Goal: Task Accomplishment & Management: Manage account settings

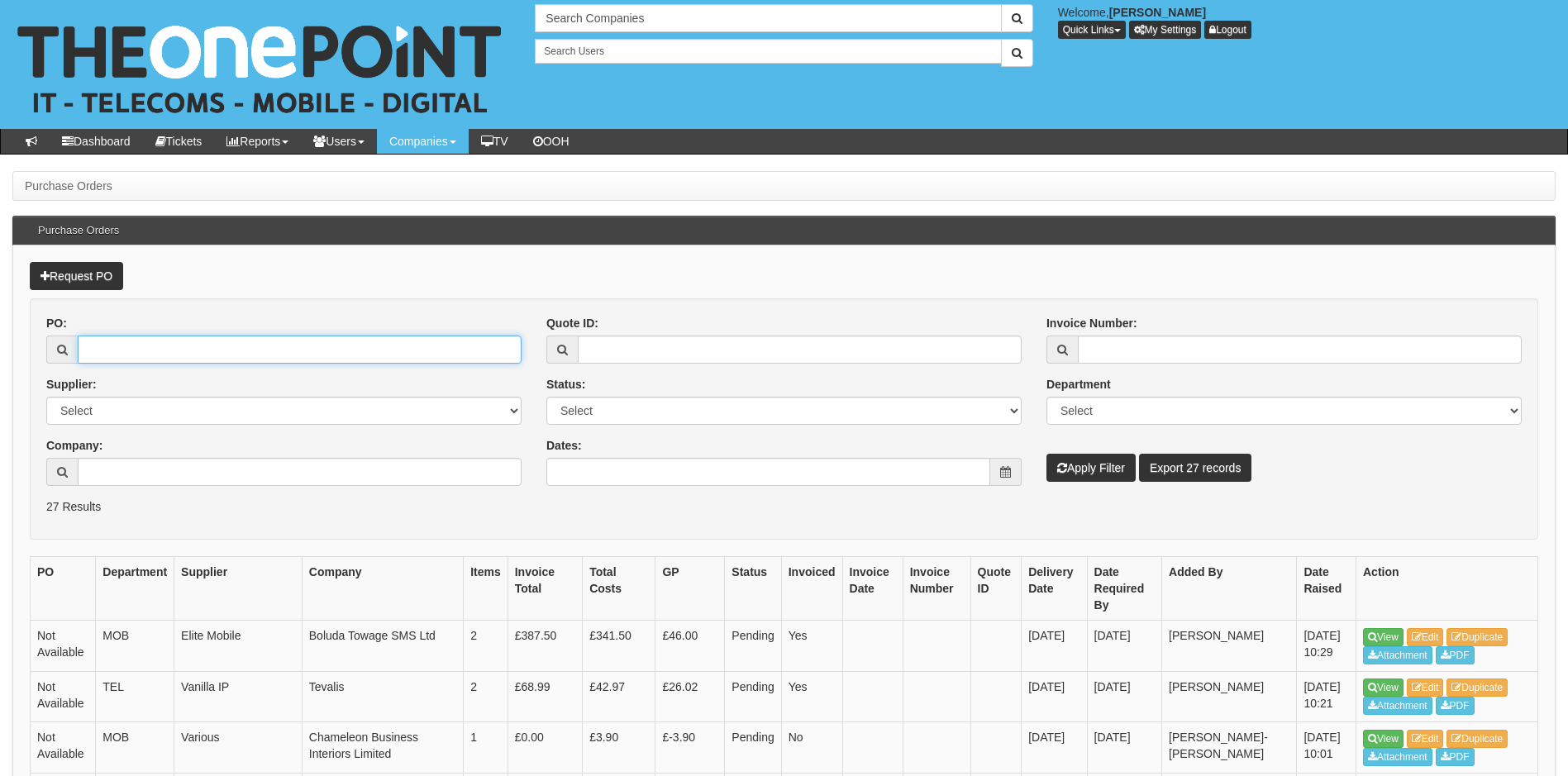
click at [253, 356] on input "PO:" at bounding box center [300, 350] width 444 height 28
type input "19172"
click at [1047, 454] on button "Apply Filter" at bounding box center [1091, 468] width 90 height 28
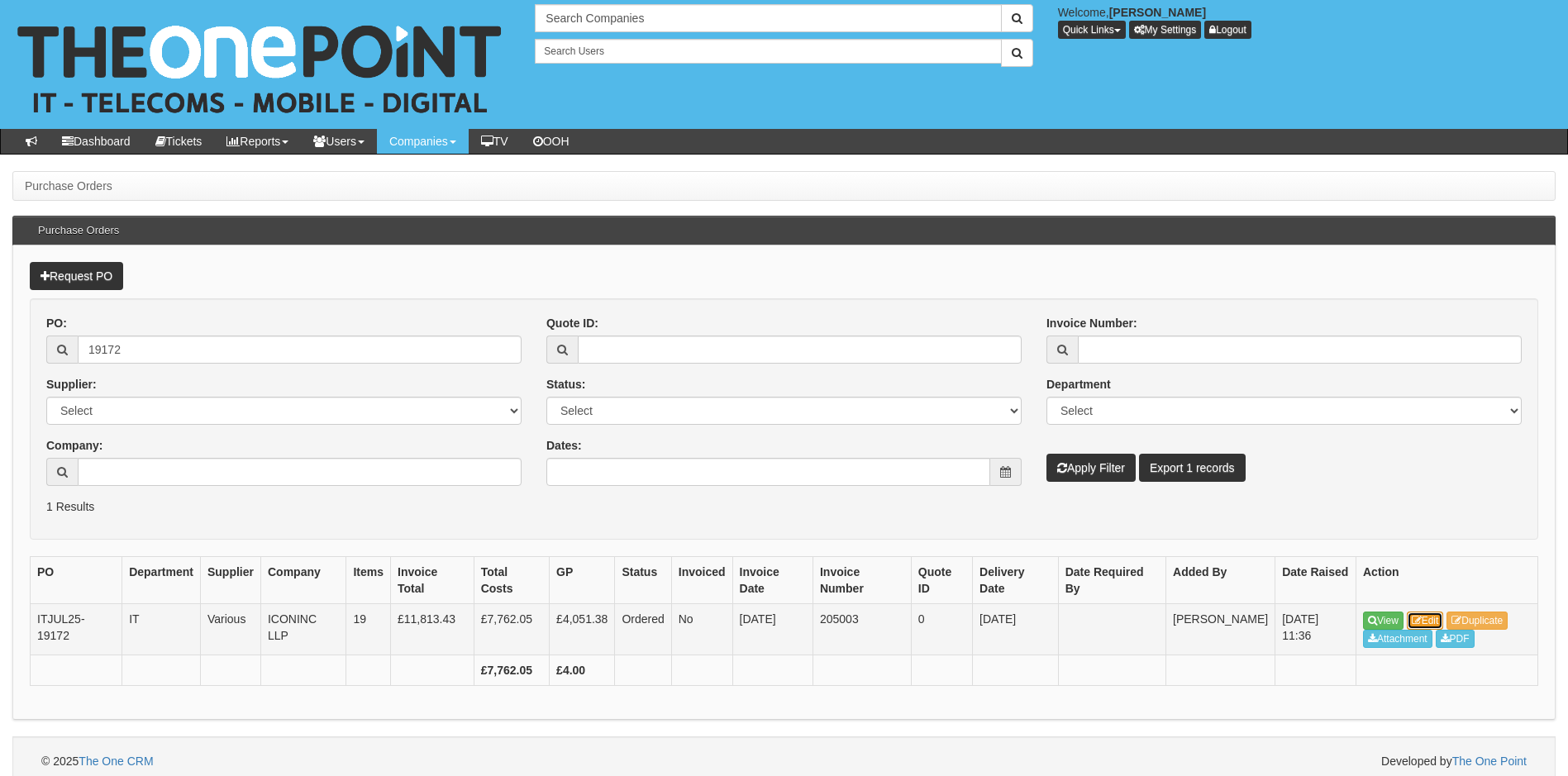
click at [1433, 617] on link "Edit" at bounding box center [1425, 621] width 37 height 18
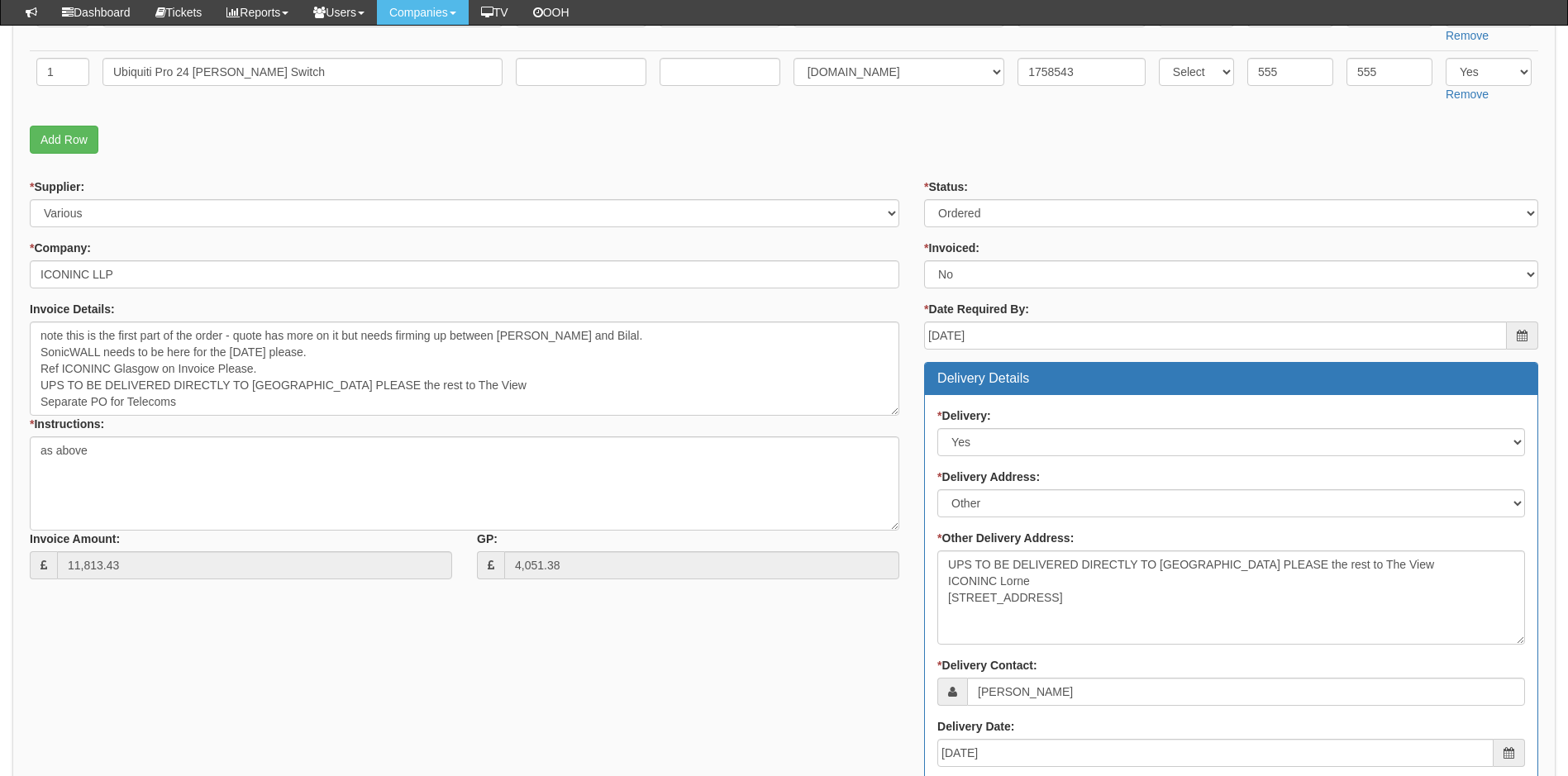
scroll to position [1414, 0]
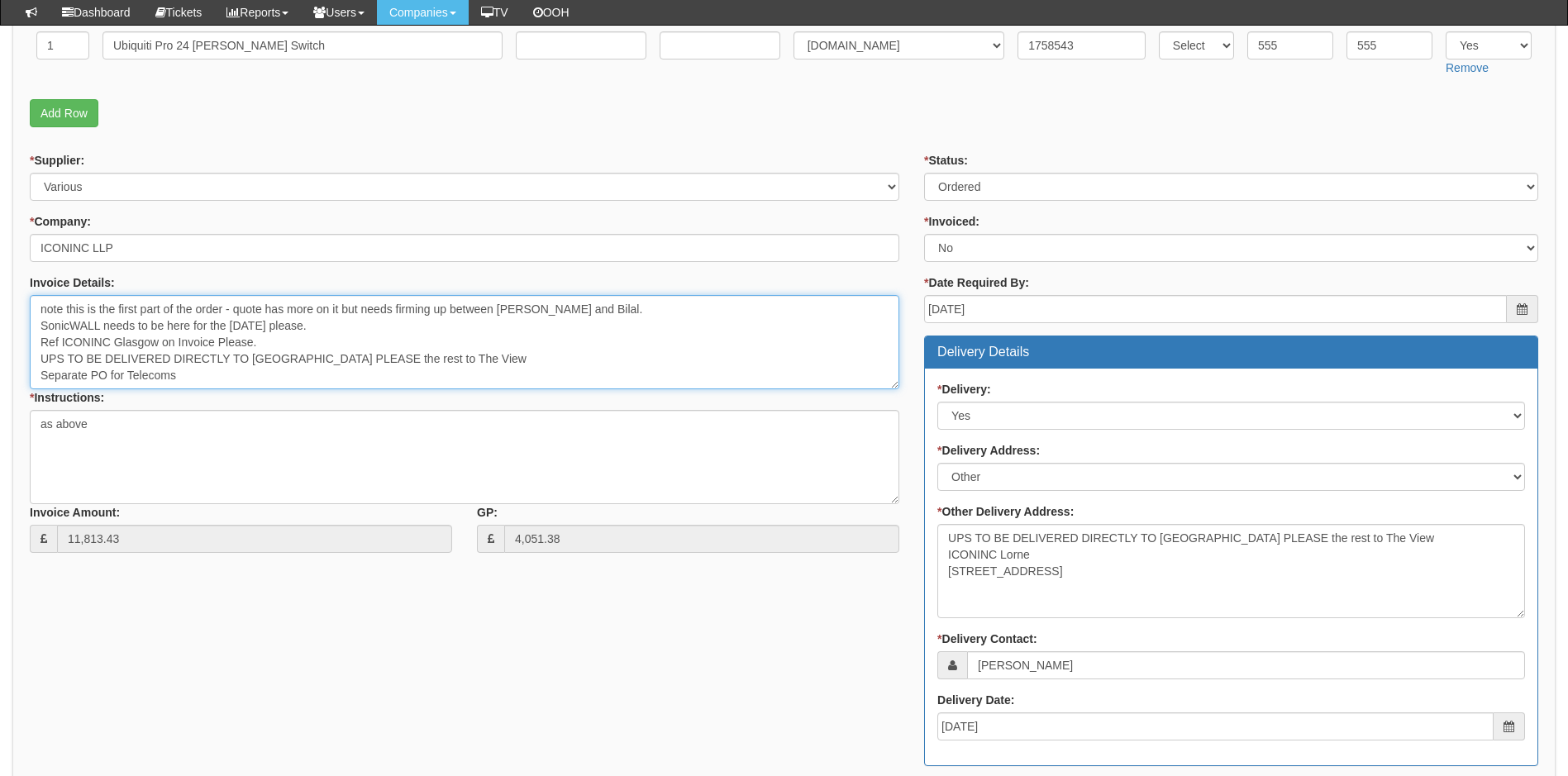
click at [40, 309] on textarea "note this is the first part of the order - quote has more on it but needs firmi…" at bounding box center [464, 342] width 869 height 94
paste textarea "Invest Inc Management Ltd"
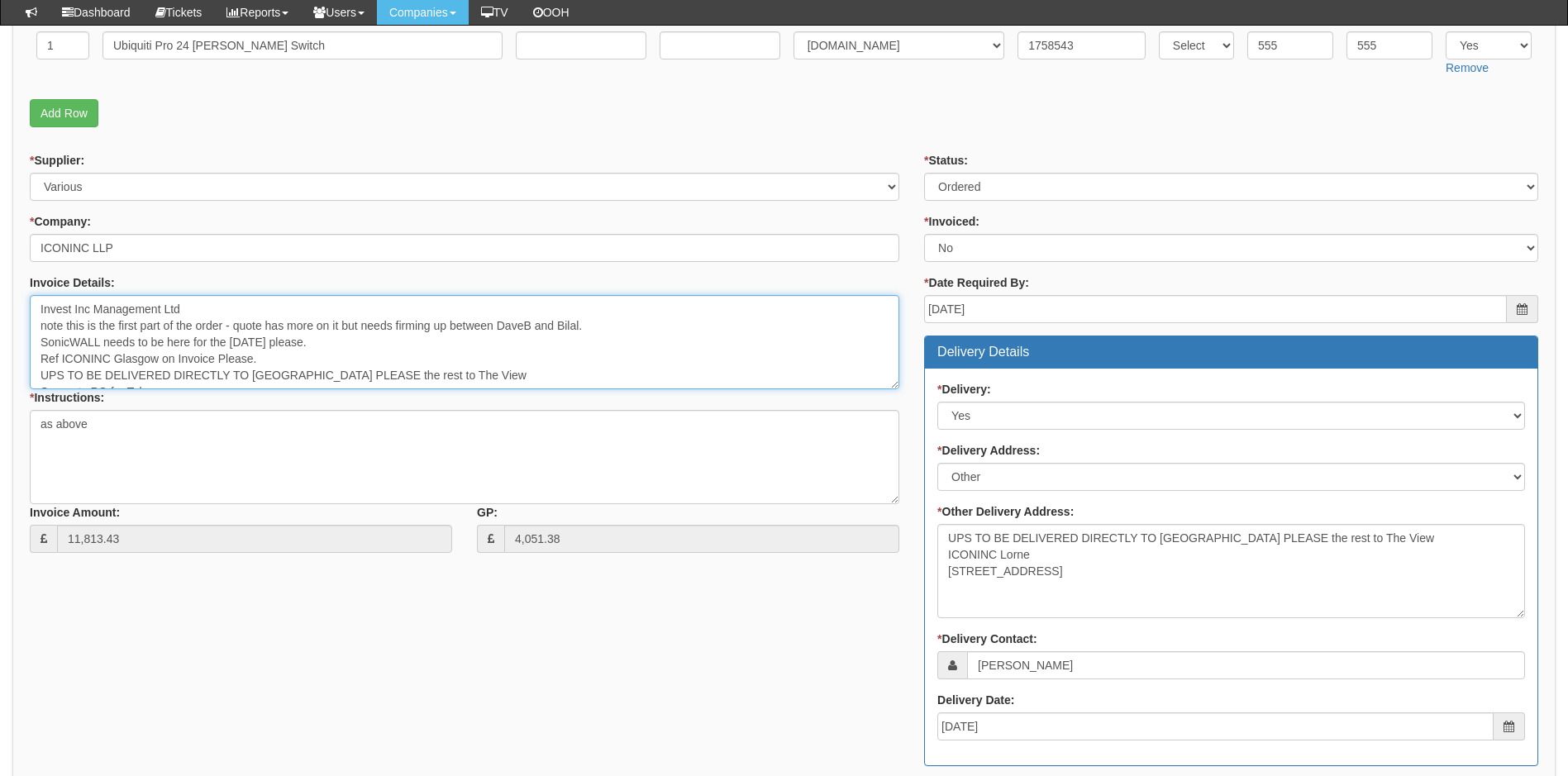
click at [39, 309] on textarea "note this is the first part of the order - quote has more on it but needs firmi…" at bounding box center [464, 342] width 869 height 94
click at [256, 305] on textarea "note this is the first part of the order - quote has more on it but needs firmi…" at bounding box center [464, 342] width 869 height 94
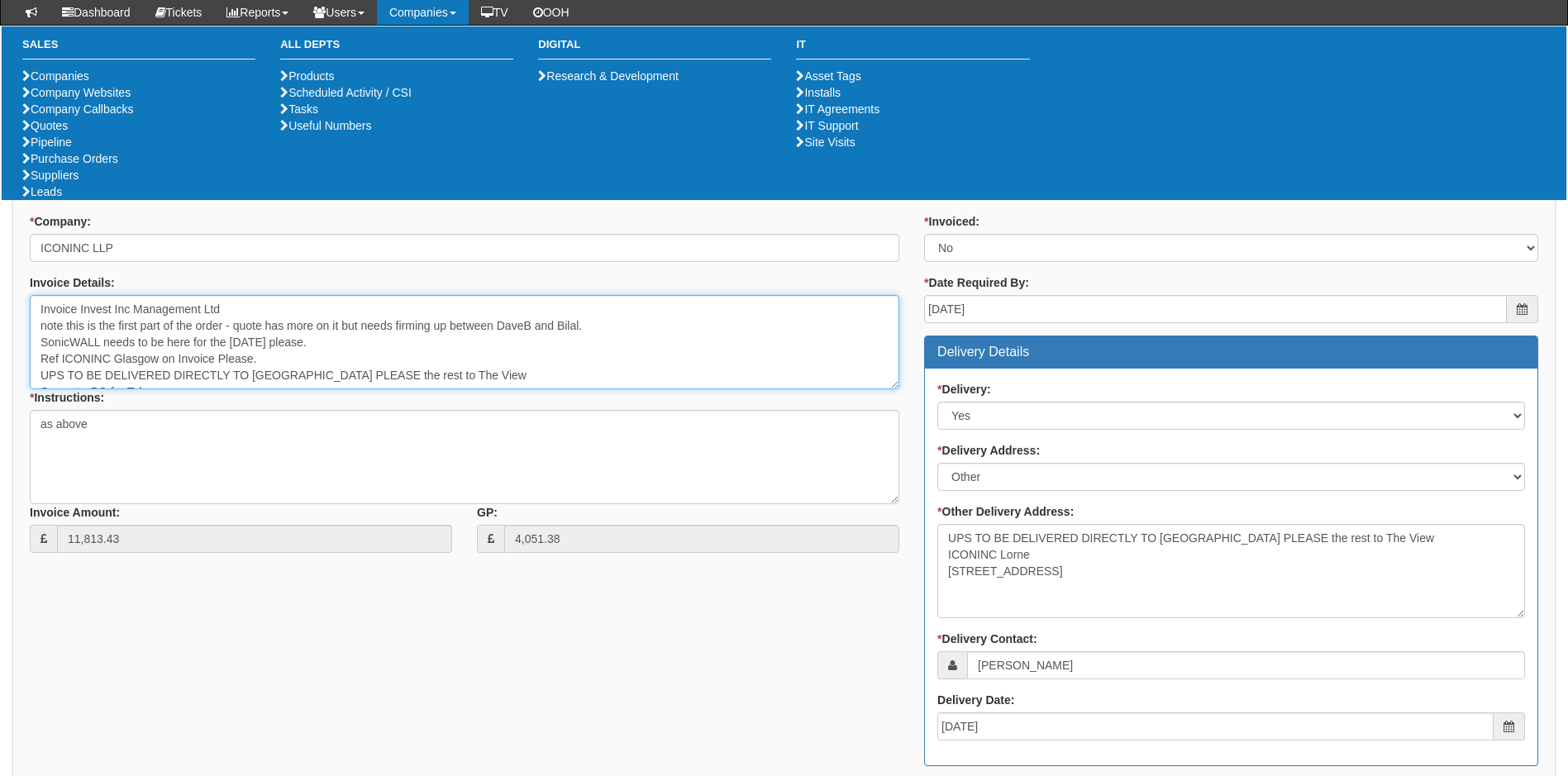
click at [251, 312] on textarea "note this is the first part of the order - quote has more on it but needs firmi…" at bounding box center [464, 342] width 869 height 94
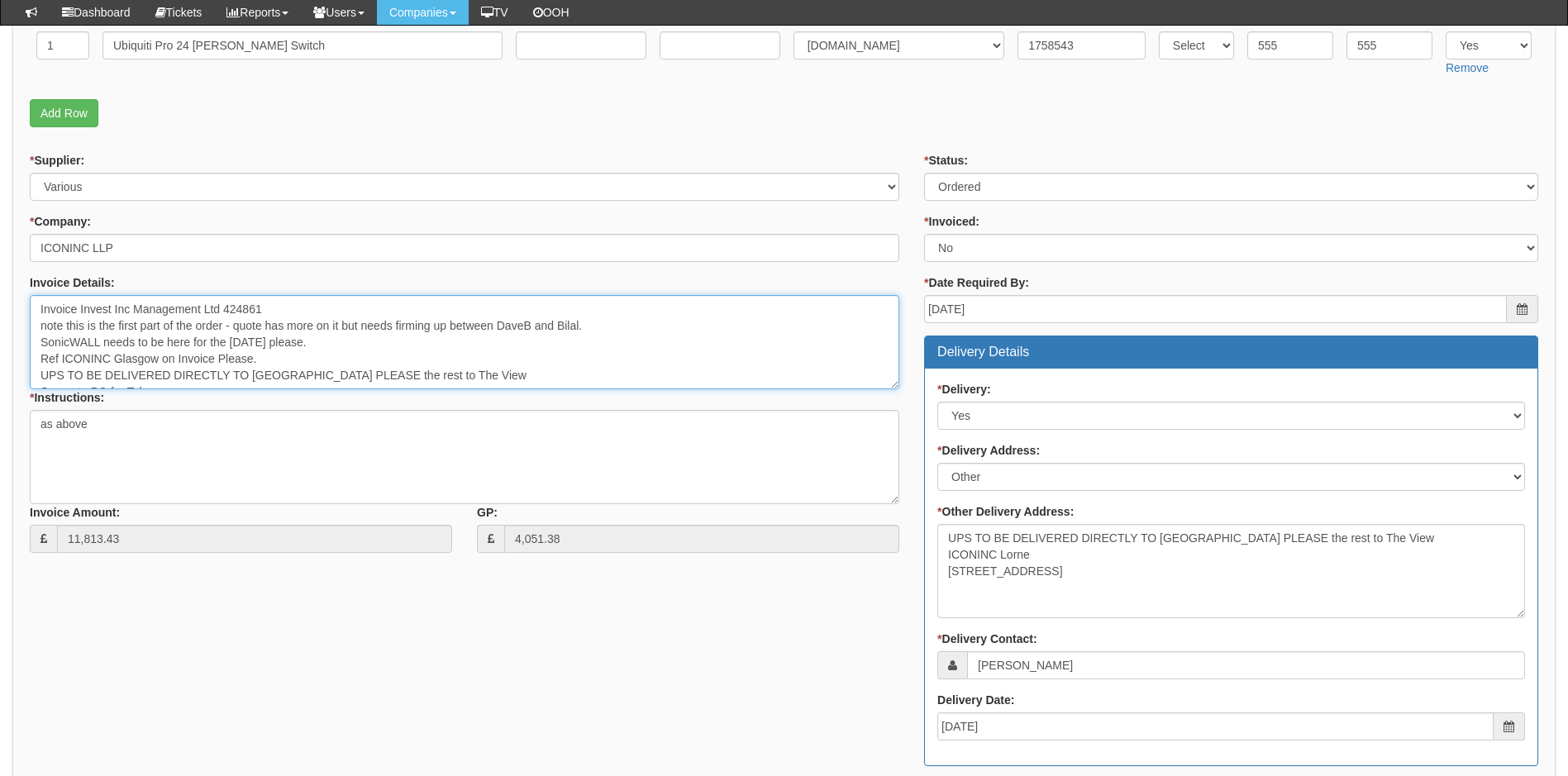
click at [229, 305] on textarea "note this is the first part of the order - quote has more on it but needs firmi…" at bounding box center [464, 342] width 869 height 94
click at [226, 303] on textarea "note this is the first part of the order - quote has more on it but needs firmi…" at bounding box center [464, 342] width 869 height 94
click at [401, 313] on textarea "note this is the first part of the order - quote has more on it but needs firmi…" at bounding box center [464, 342] width 869 height 94
click at [353, 349] on textarea "note this is the first part of the order - quote has more on it but needs firmi…" at bounding box center [464, 342] width 869 height 94
type textarea "Invoice Invest Inc Management Ltd as per ticket 424861 note this is the first p…"
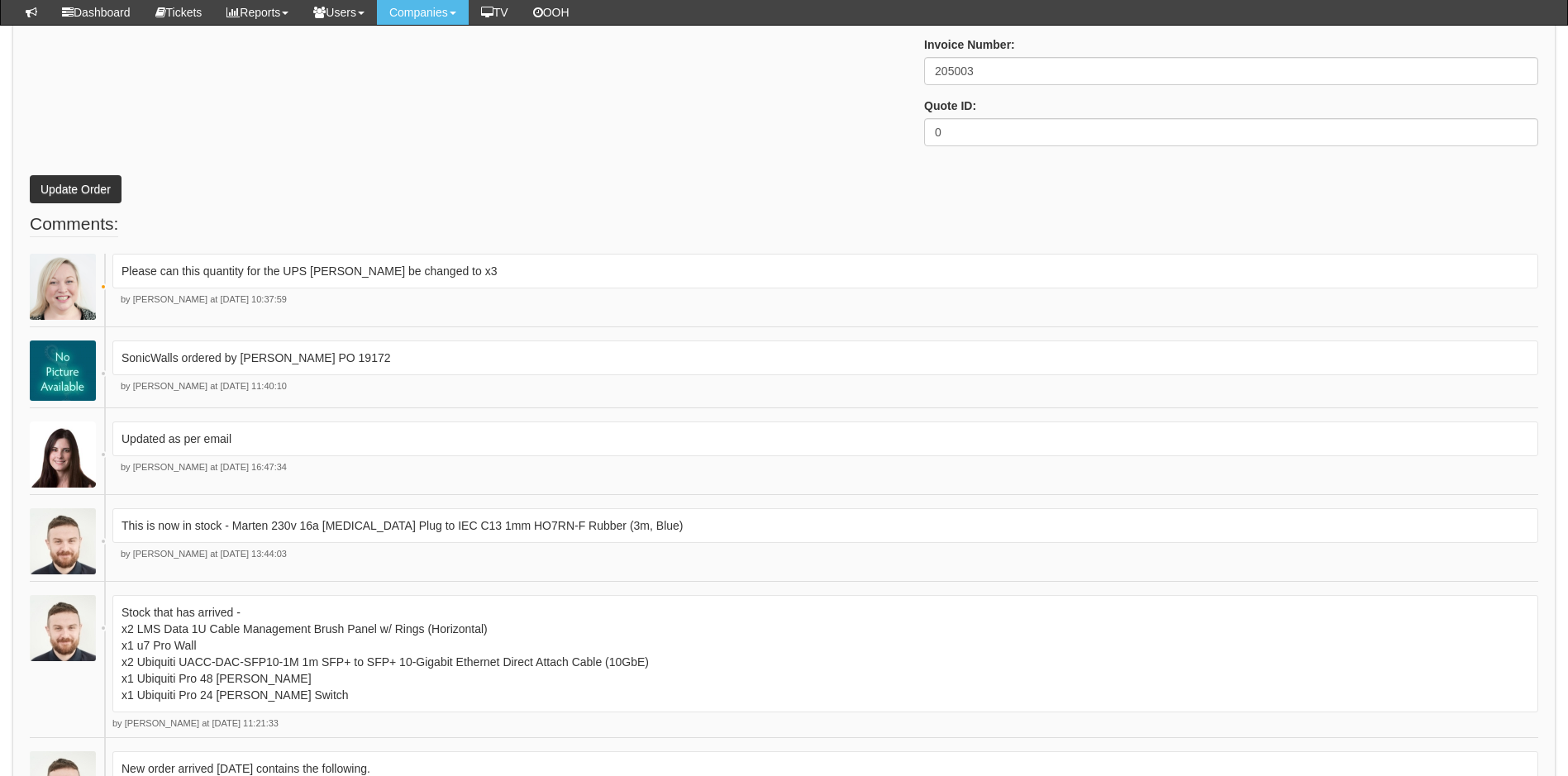
scroll to position [2323, 0]
click at [43, 182] on button "Update Order" at bounding box center [75, 187] width 92 height 28
